Goal: Obtain resource: Obtain resource

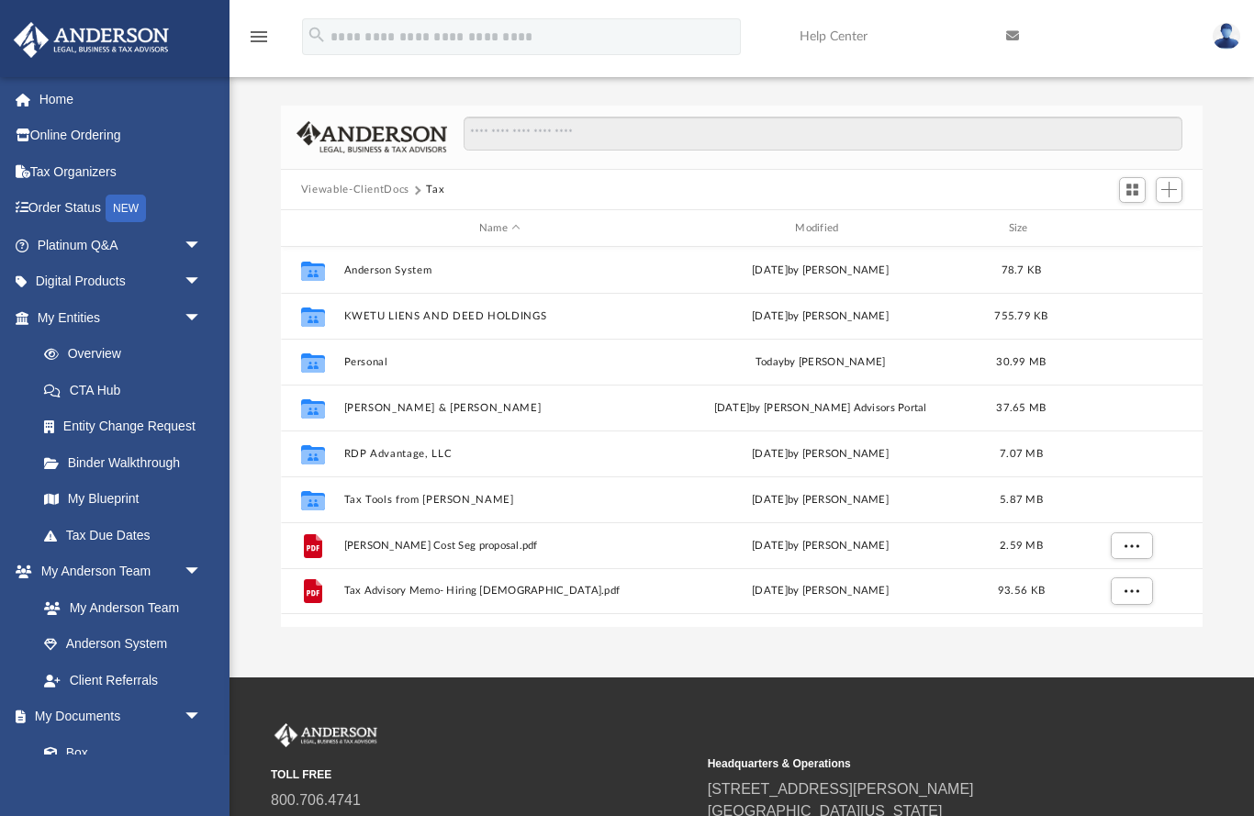
click at [74, 93] on link "Home" at bounding box center [121, 99] width 217 height 37
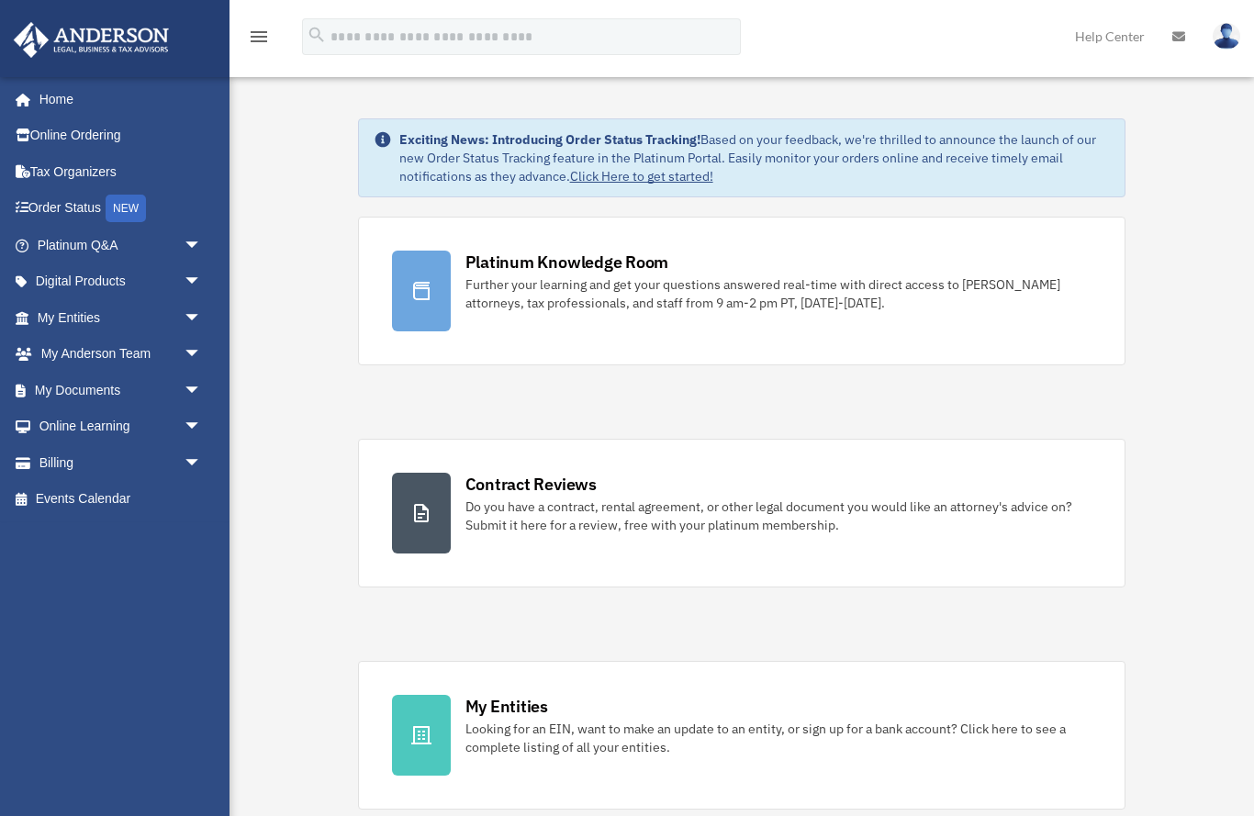
click at [168, 423] on link "Online Learning arrow_drop_down" at bounding box center [121, 427] width 217 height 37
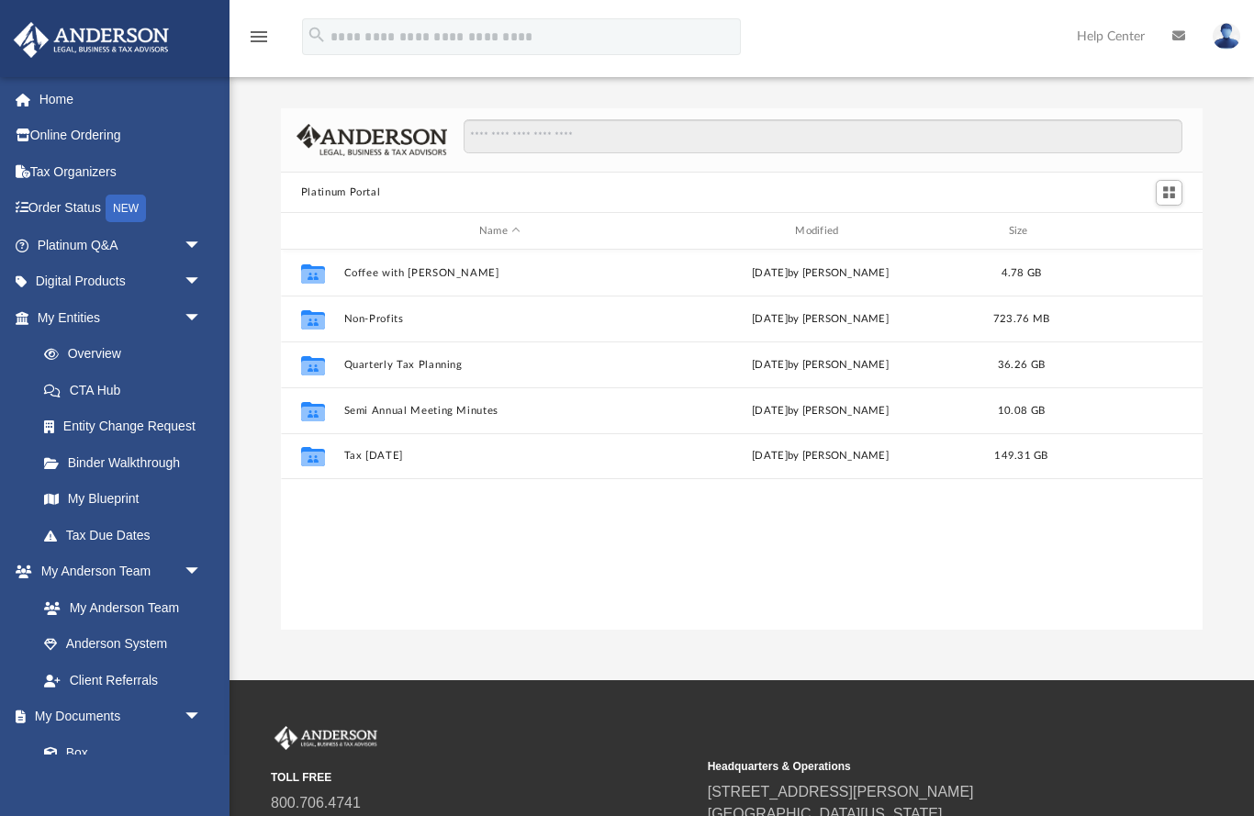
scroll to position [1, 1]
click at [127, 277] on link "Digital Products arrow_drop_down" at bounding box center [121, 282] width 217 height 37
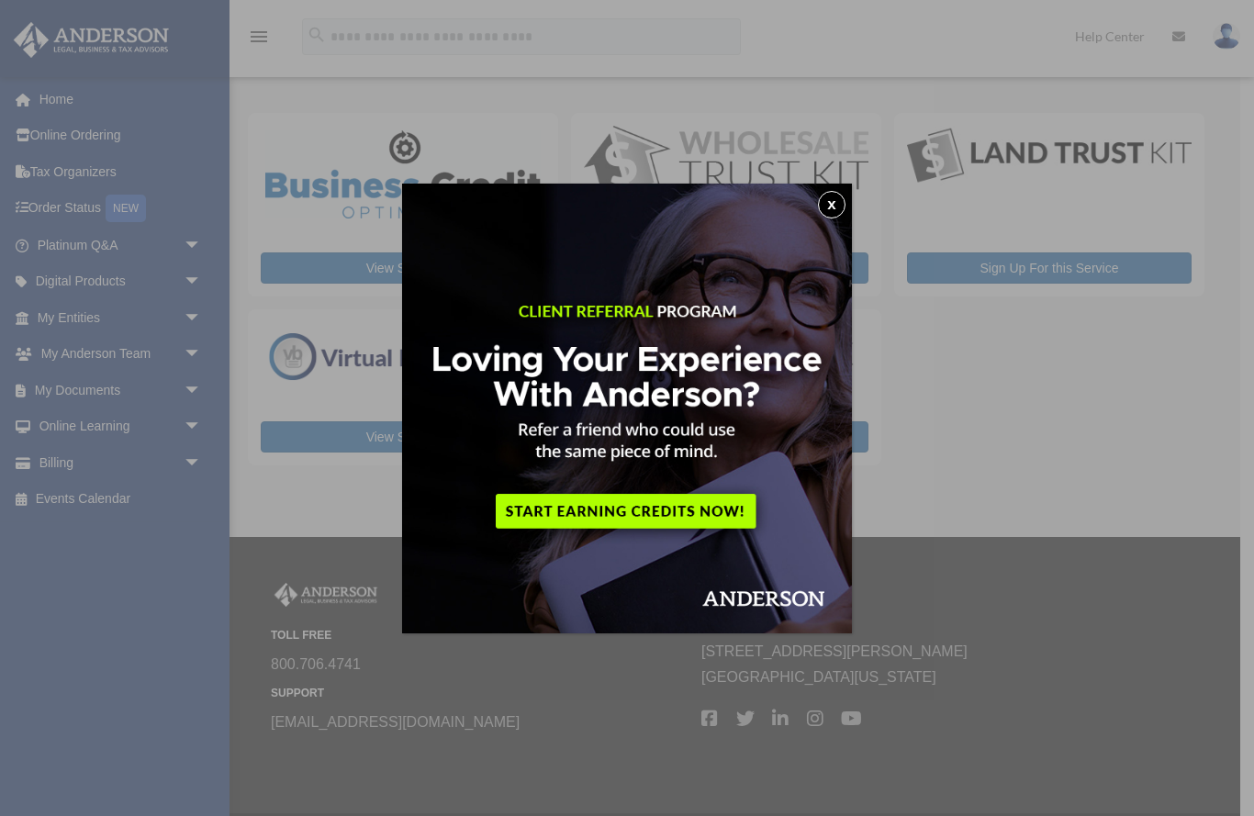
click at [829, 215] on button "x" at bounding box center [832, 205] width 28 height 28
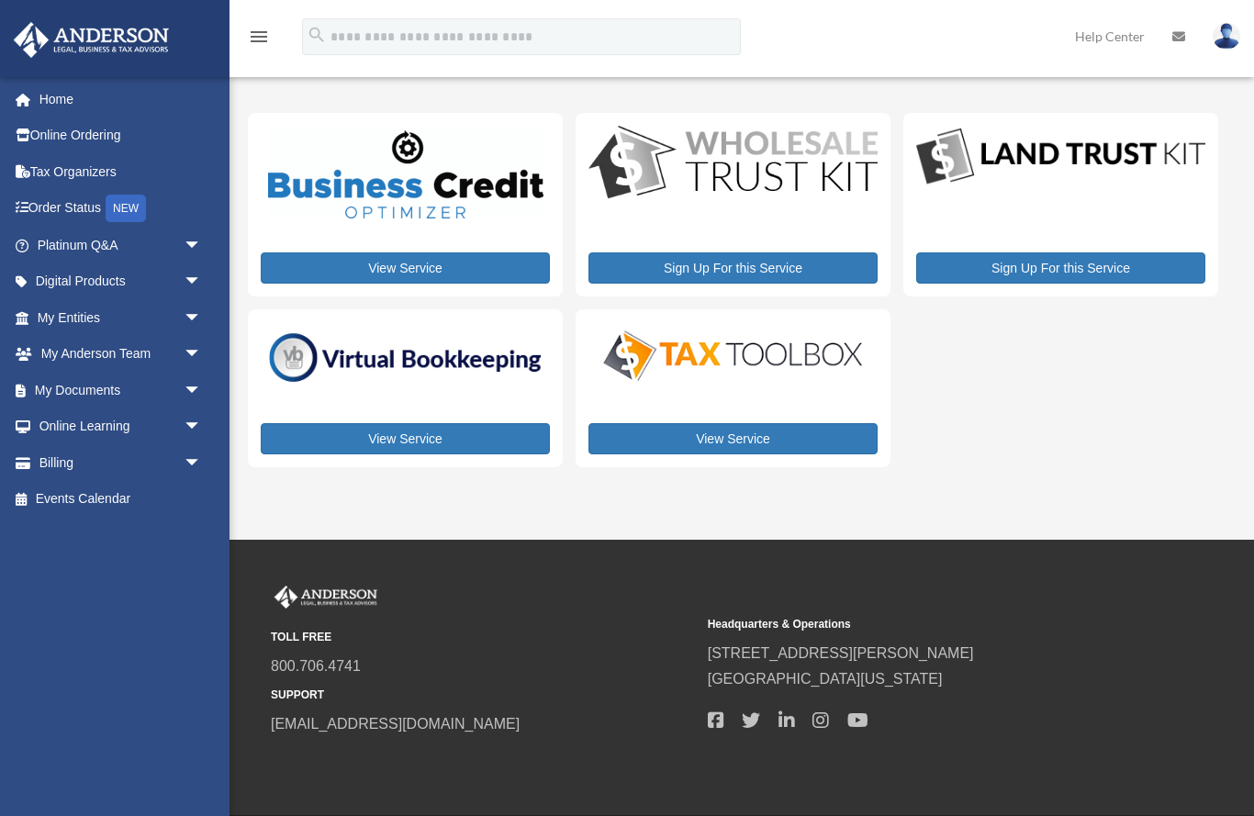
click at [427, 434] on link "View Service" at bounding box center [405, 438] width 289 height 31
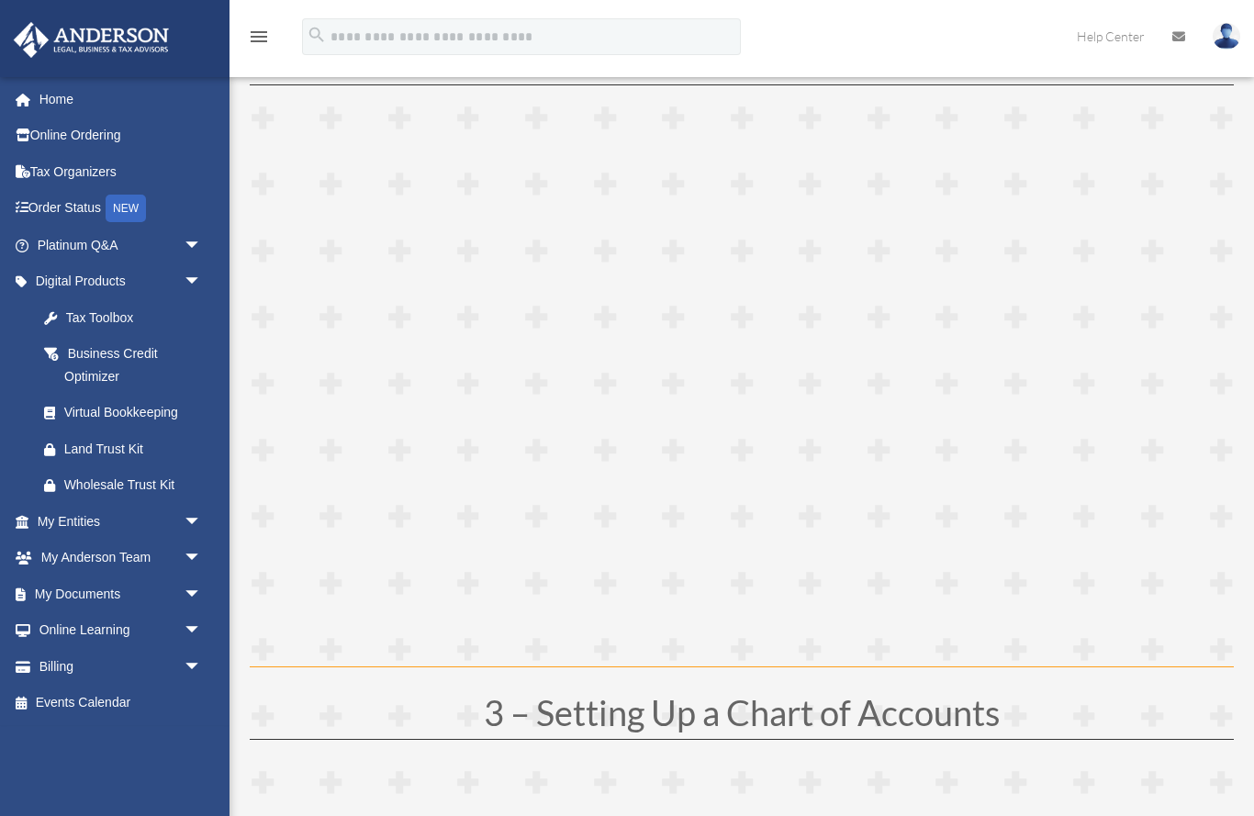
scroll to position [936, 0]
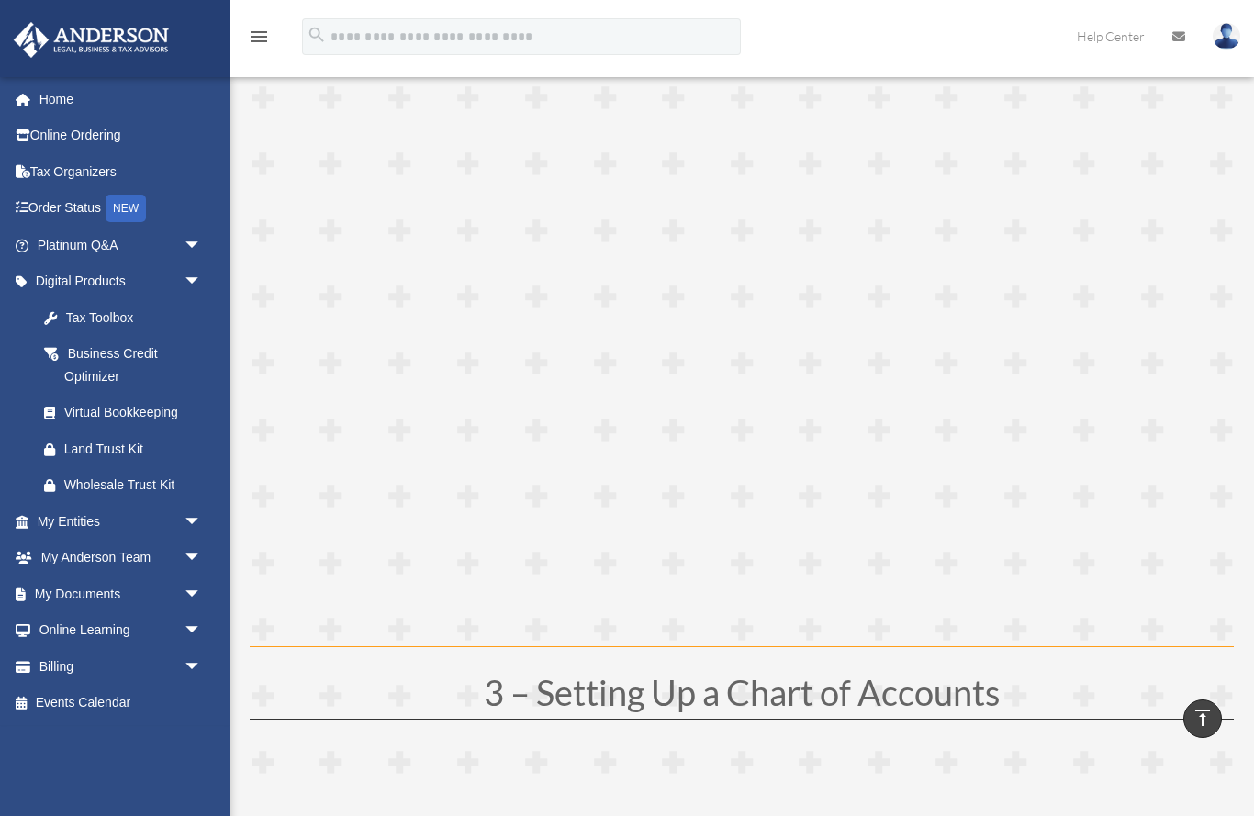
click at [211, 629] on span "arrow_drop_down" at bounding box center [202, 631] width 37 height 38
click at [133, 732] on link "Resources" at bounding box center [128, 739] width 204 height 37
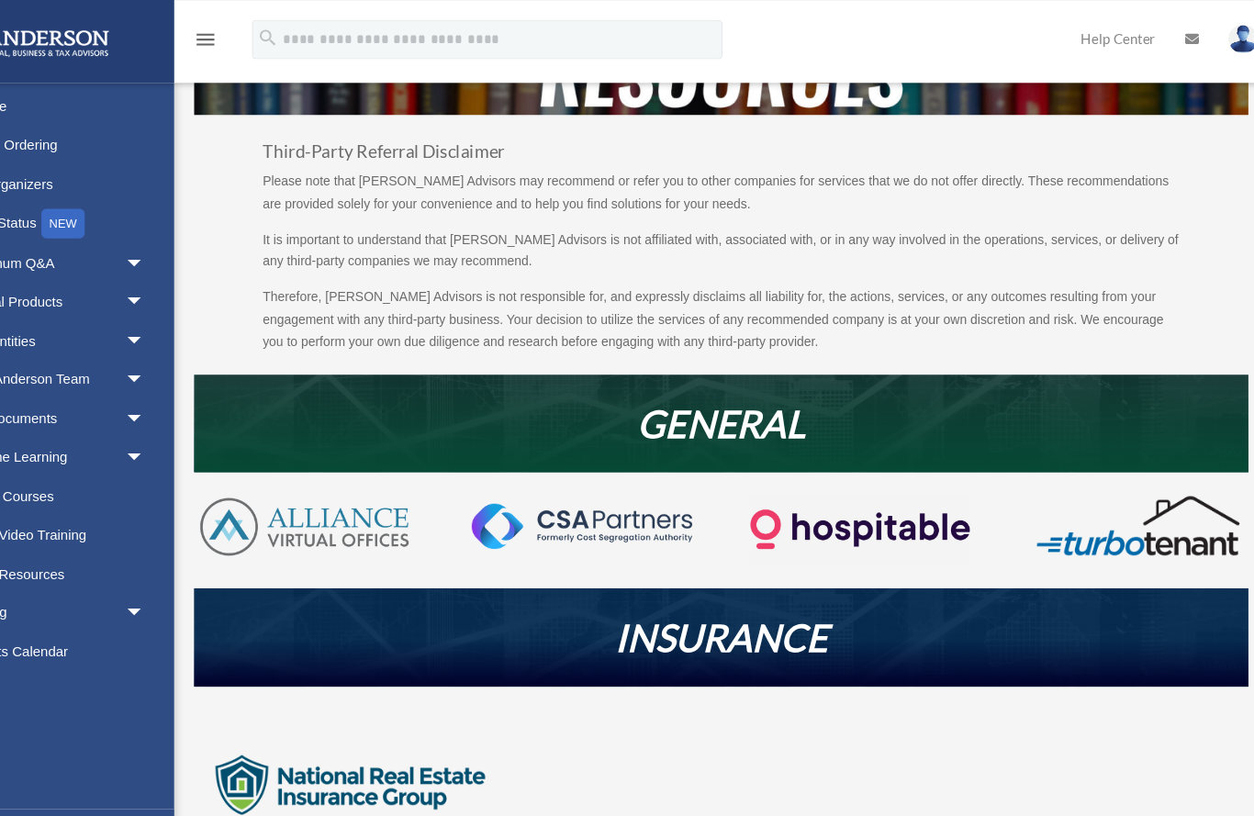
scroll to position [73, 0]
click at [1079, 498] on img at bounding box center [1129, 491] width 206 height 61
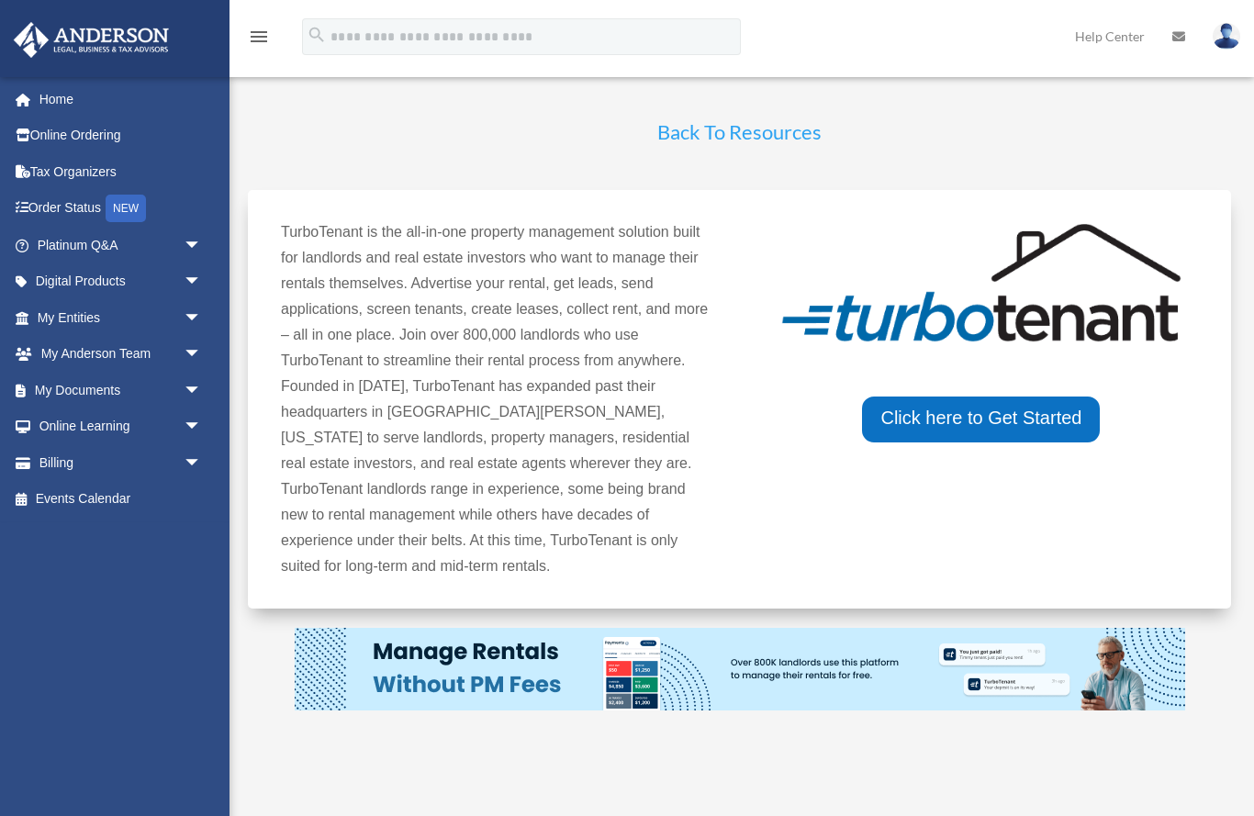
click at [627, 815] on div "TurboTenant [EMAIL_ADDRESS][DATE][DOMAIN_NAME] Sign Out [EMAIL_ADDRESS][DATE][D…" at bounding box center [627, 428] width 1254 height 856
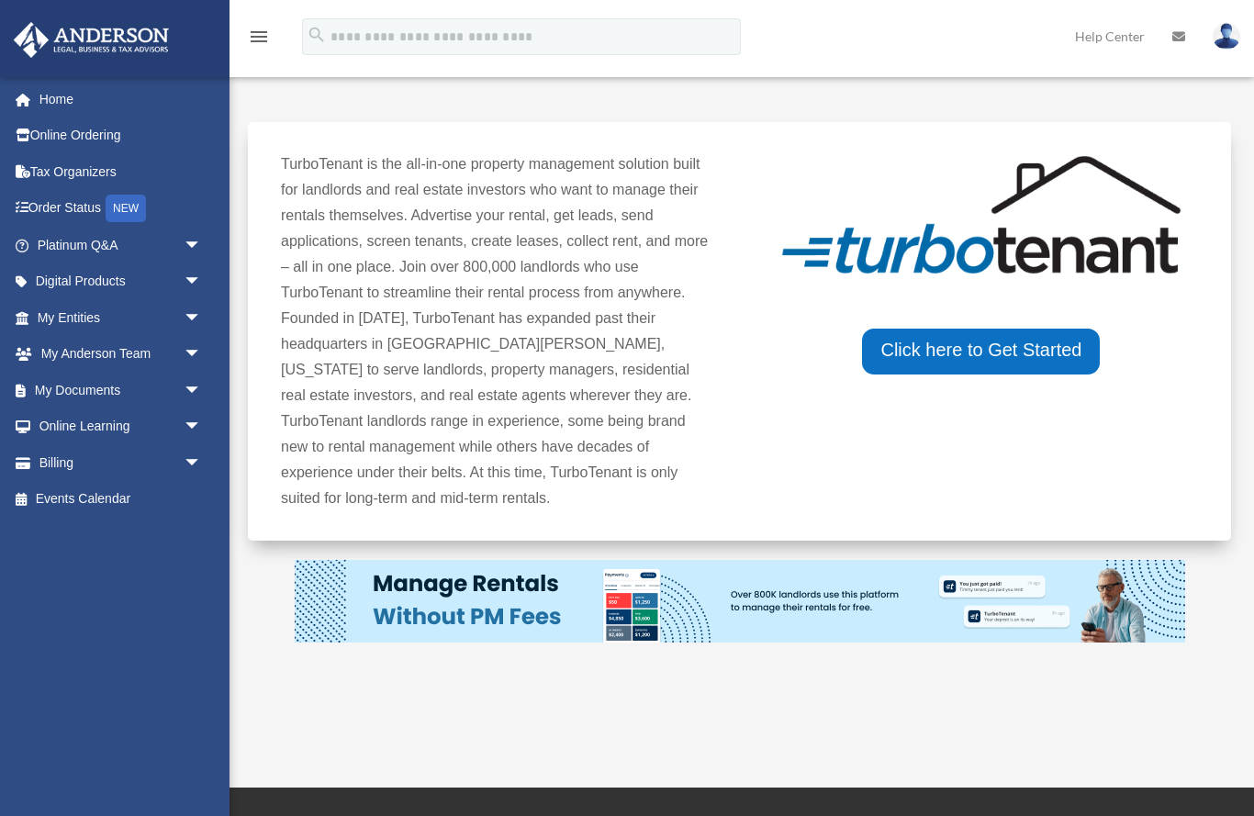
scroll to position [70, 0]
